Goal: Obtain resource: Download file/media

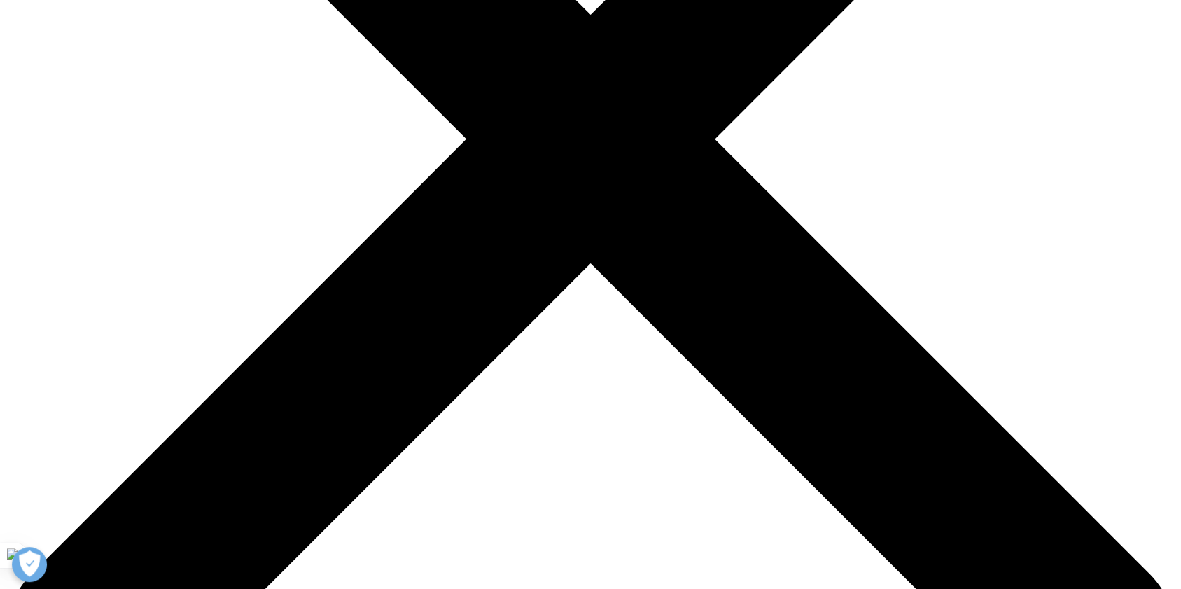
scroll to position [1374, 826]
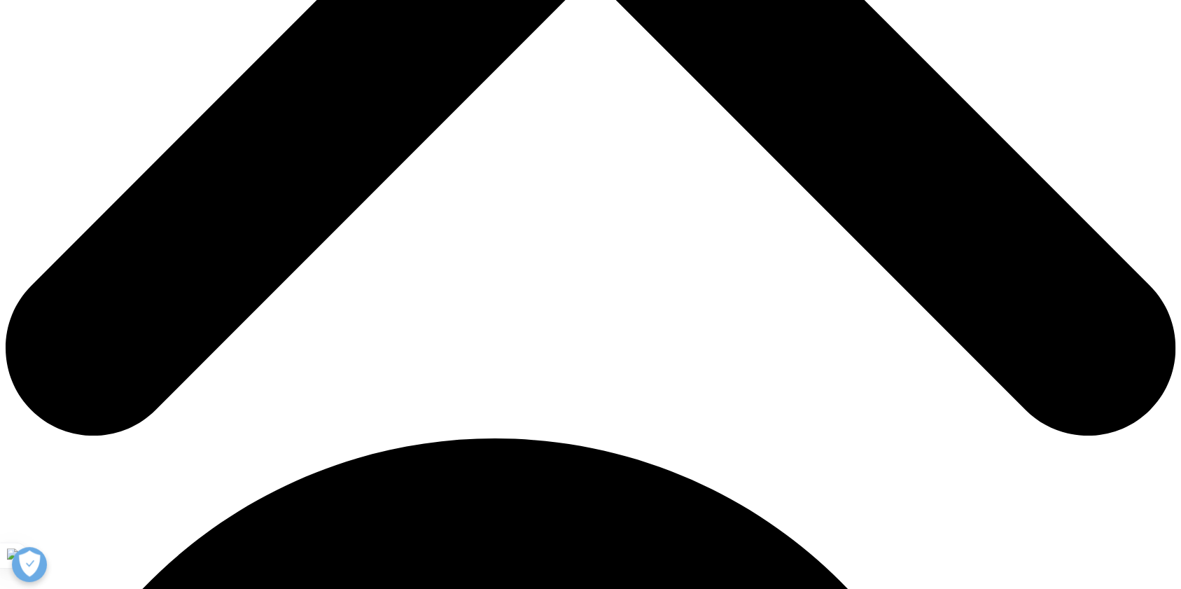
scroll to position [653, 0]
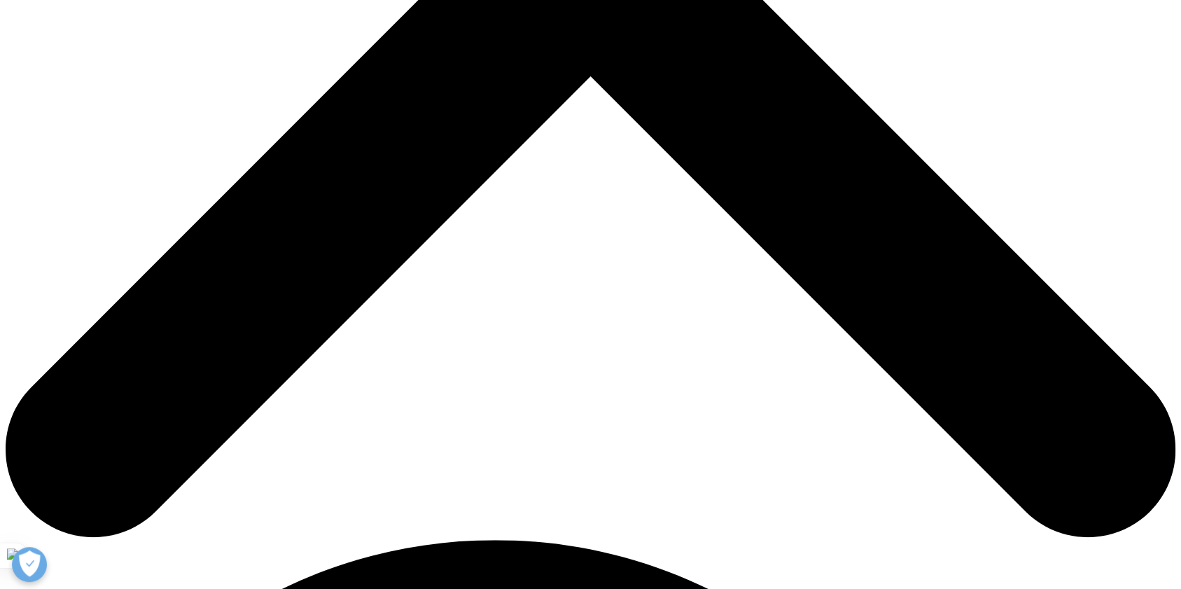
type input "[PERSON_NAME]"
type input "Matrix Healthcare Solutions"
select select "[GEOGRAPHIC_DATA]"
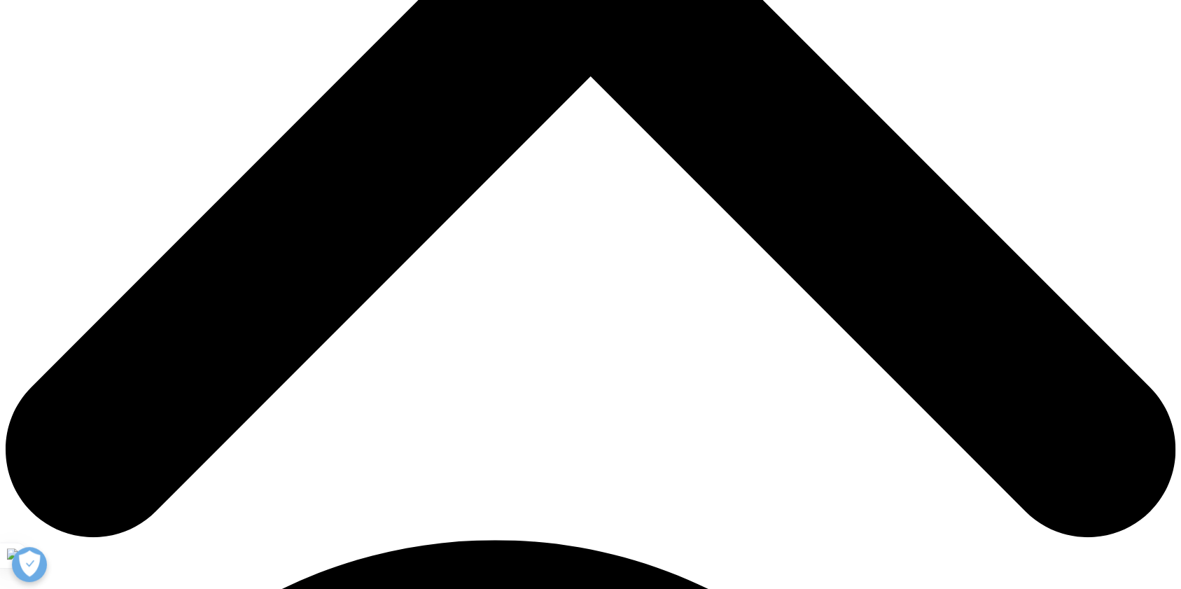
type input "[PERSON_NAME][EMAIL_ADDRESS][PERSON_NAME][DOMAIN_NAME]"
drag, startPoint x: 378, startPoint y: 336, endPoint x: 396, endPoint y: 337, distance: 18.2
type input "Chairman"
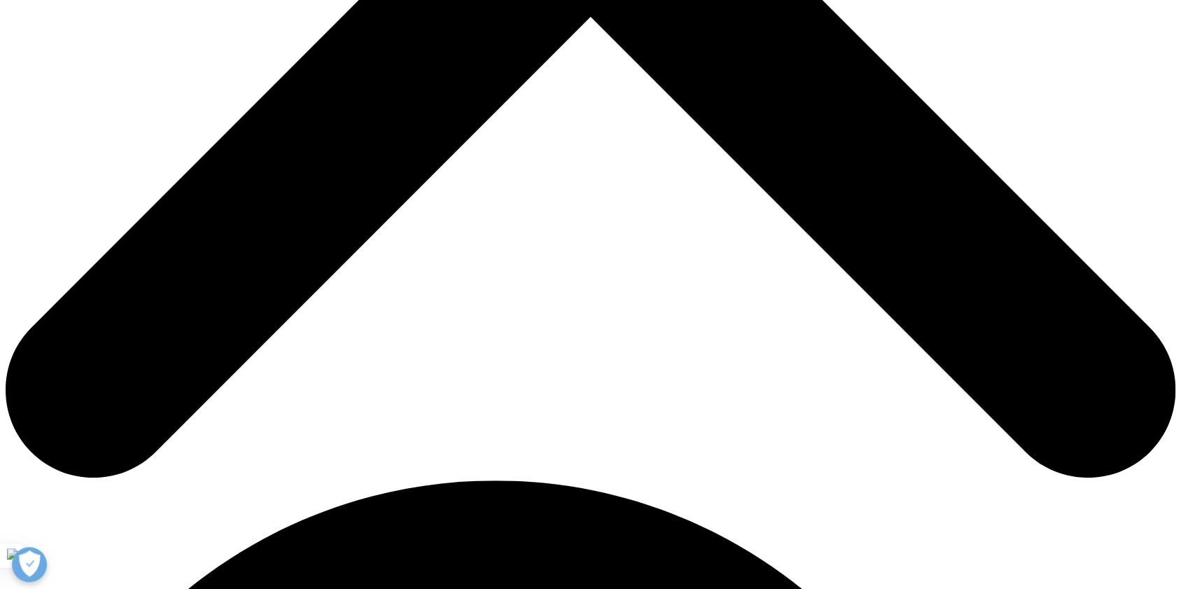
scroll to position [746, 0]
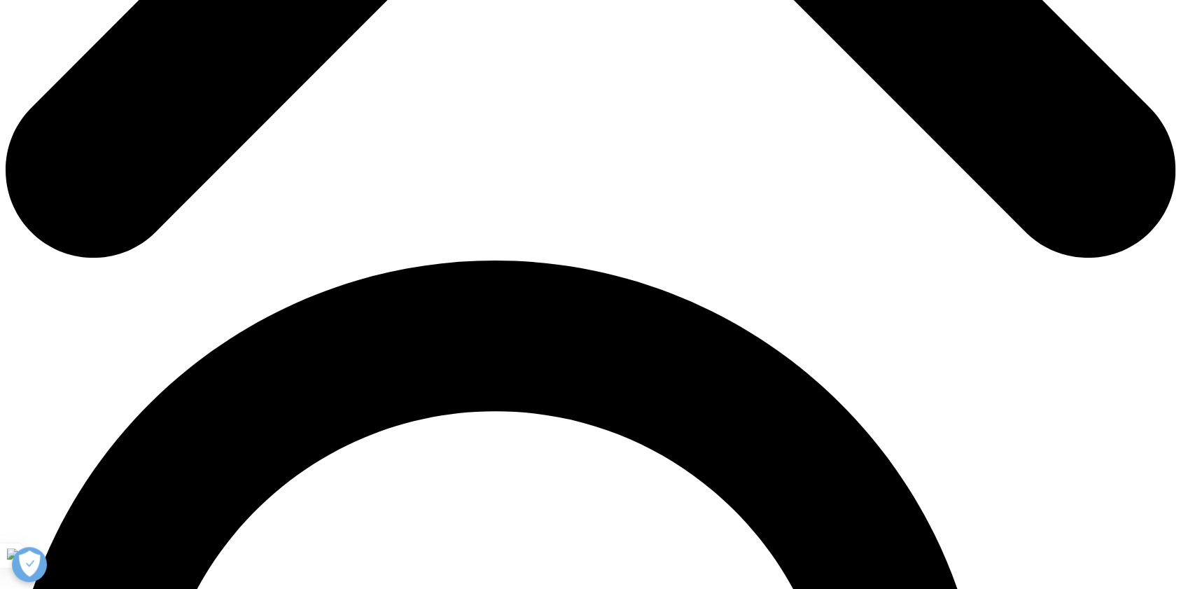
scroll to position [933, 0]
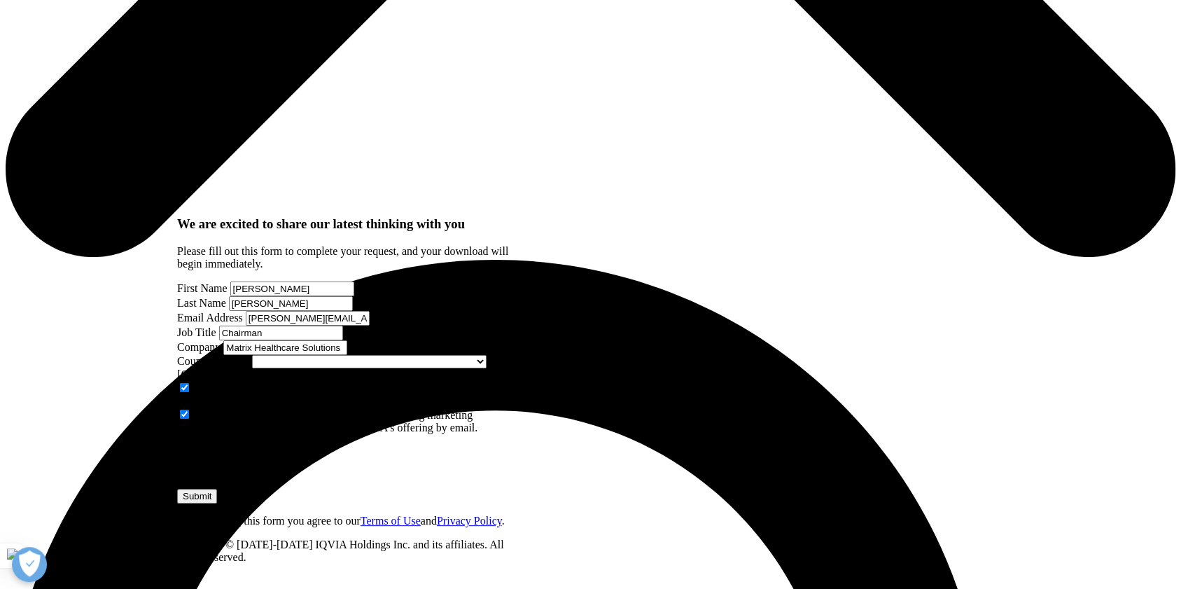
click at [217, 489] on input "Submit" at bounding box center [197, 496] width 40 height 15
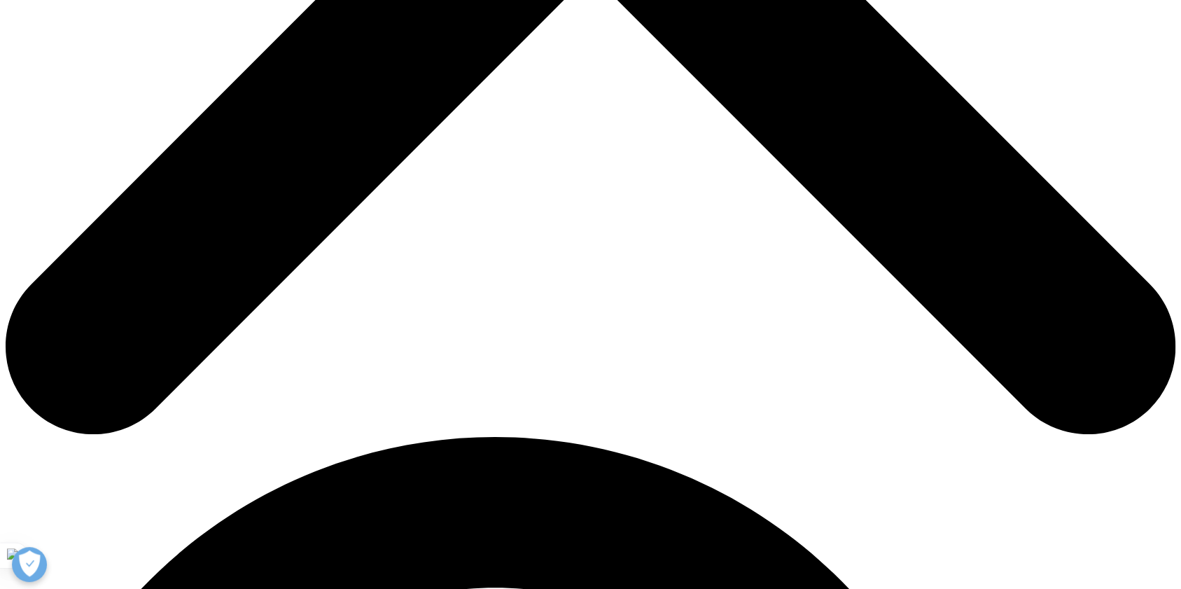
scroll to position [7, 7]
